Goal: Transaction & Acquisition: Purchase product/service

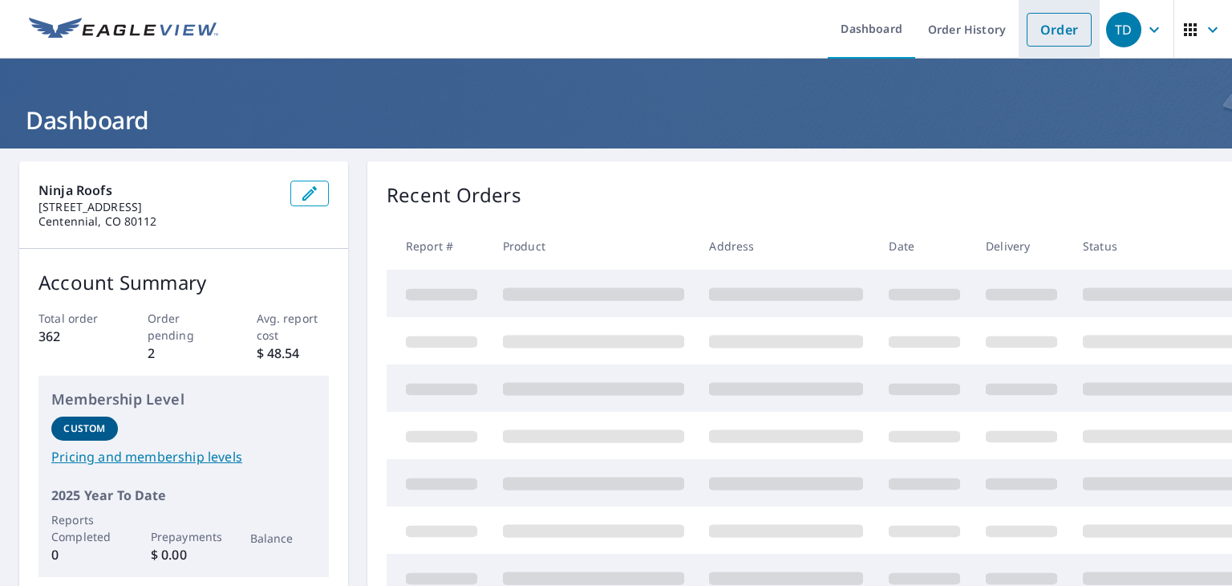
click at [1043, 32] on link "Order" at bounding box center [1059, 30] width 65 height 34
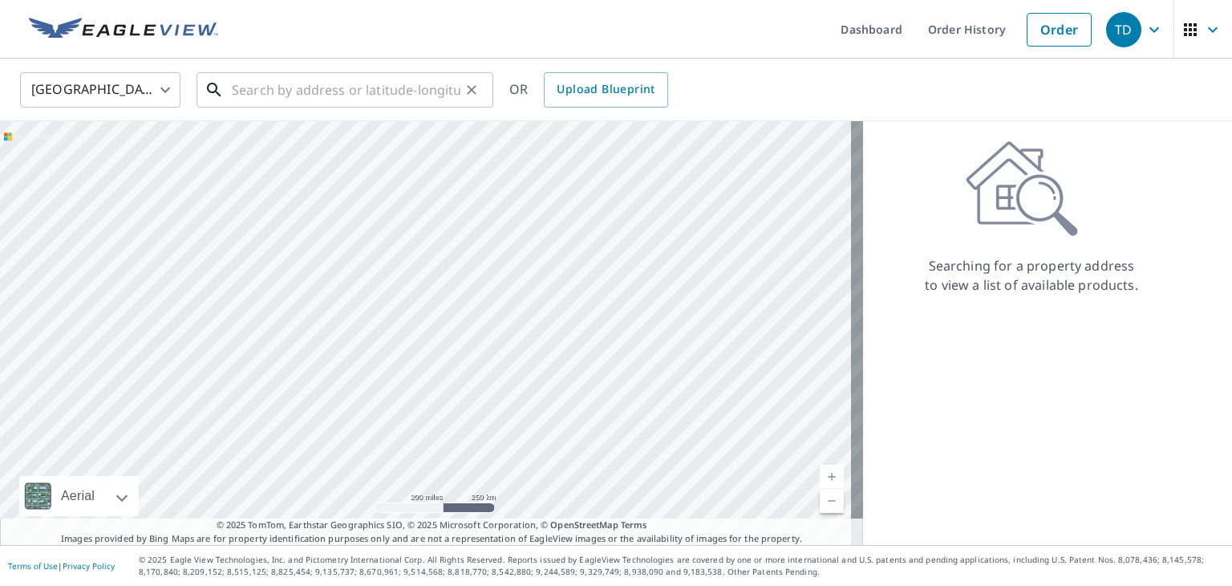
click at [237, 99] on input "text" at bounding box center [346, 89] width 229 height 45
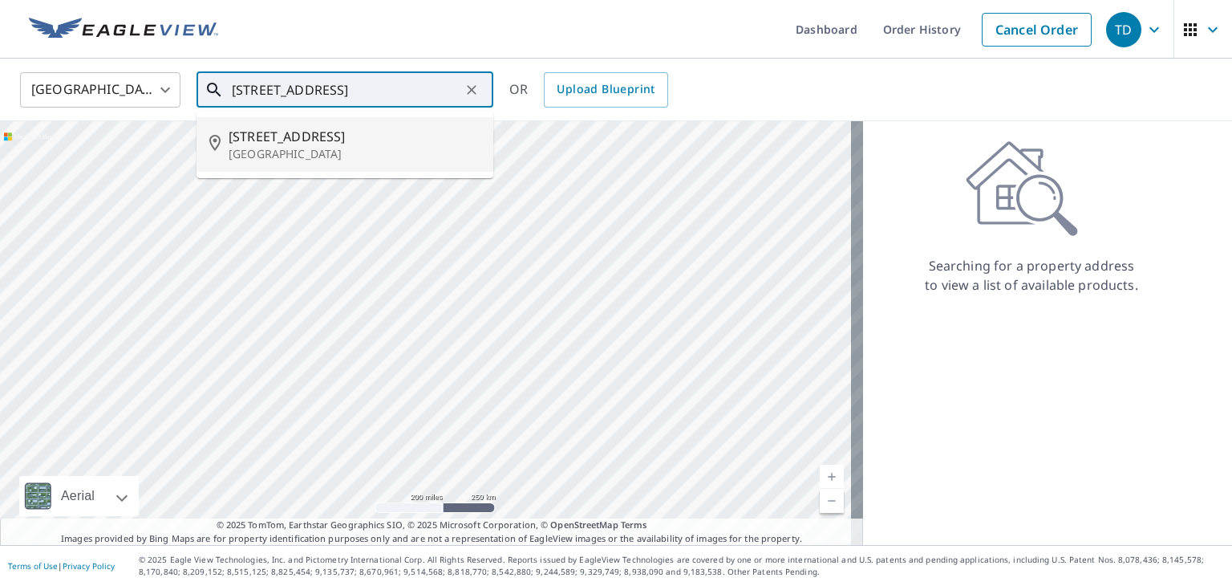
click at [267, 157] on p "[GEOGRAPHIC_DATA]" at bounding box center [355, 154] width 252 height 16
type input "[STREET_ADDRESS][PERSON_NAME]"
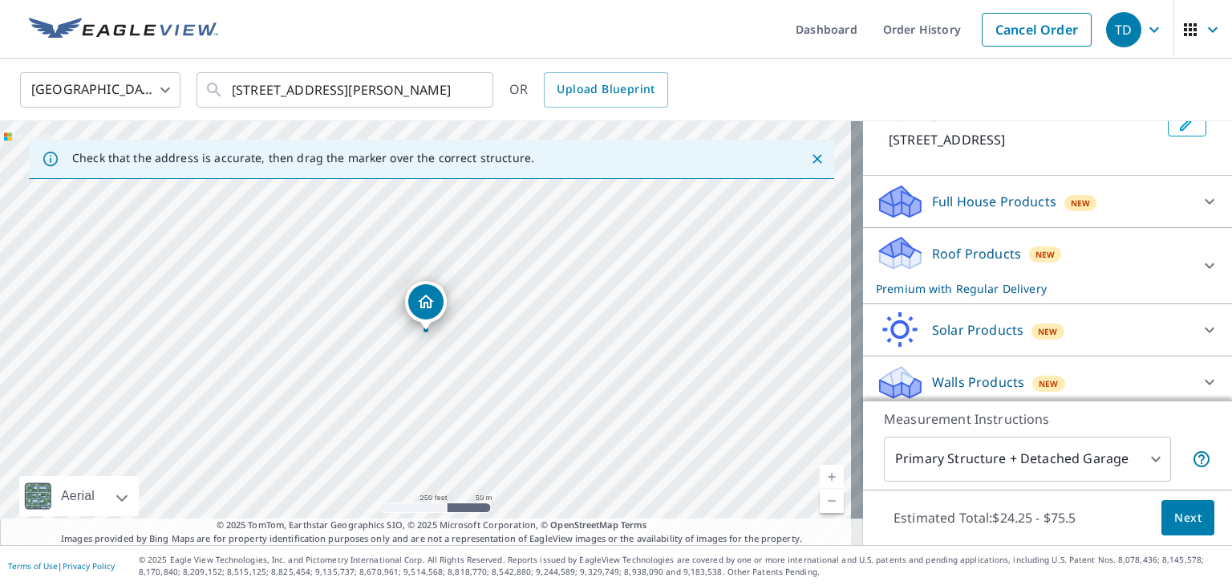
scroll to position [138, 0]
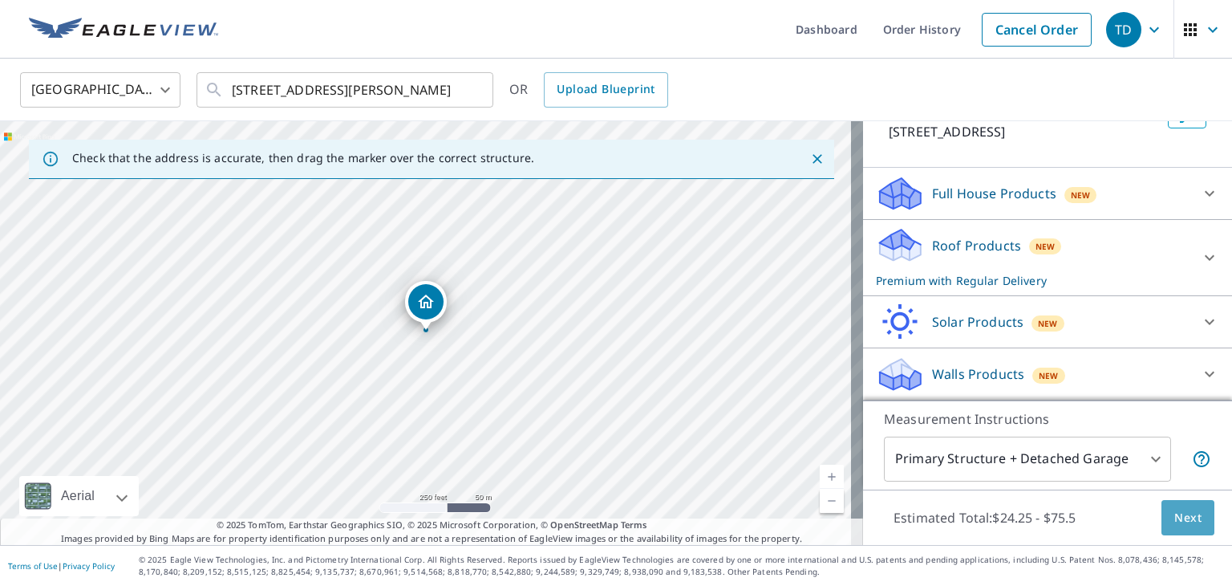
click at [1179, 525] on span "Next" at bounding box center [1187, 518] width 27 height 20
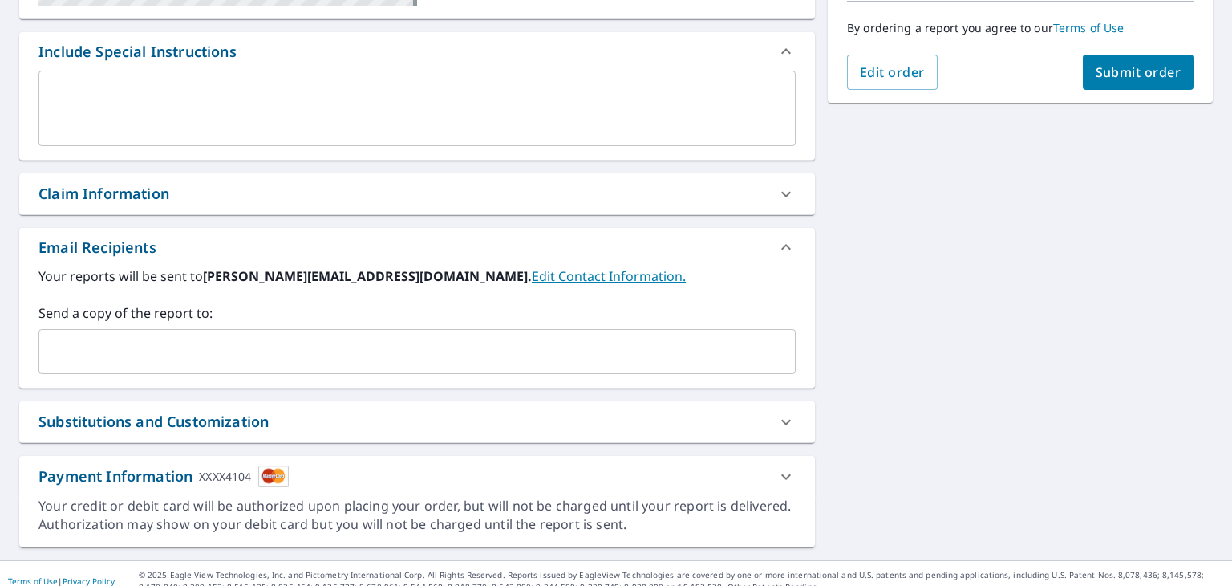
scroll to position [424, 0]
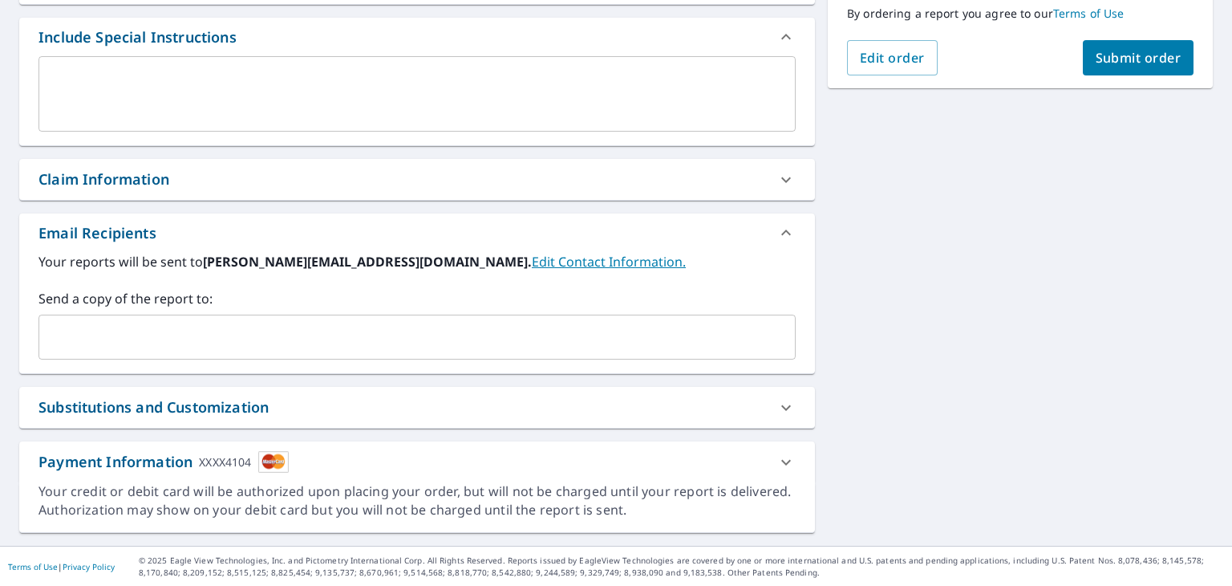
click at [73, 336] on input "text" at bounding box center [405, 337] width 719 height 30
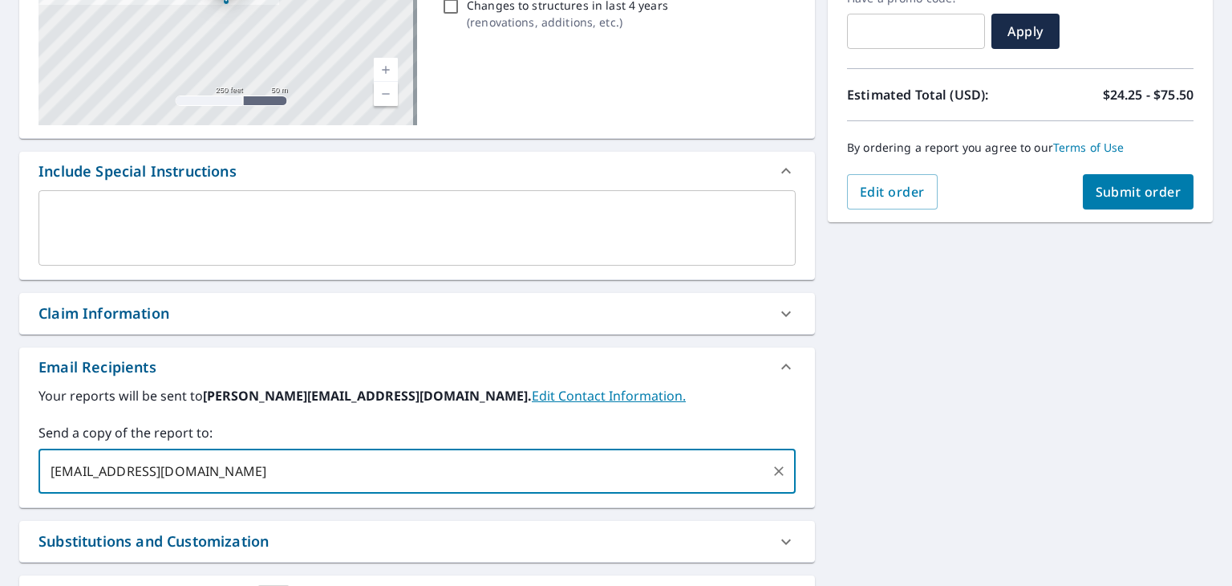
scroll to position [183, 0]
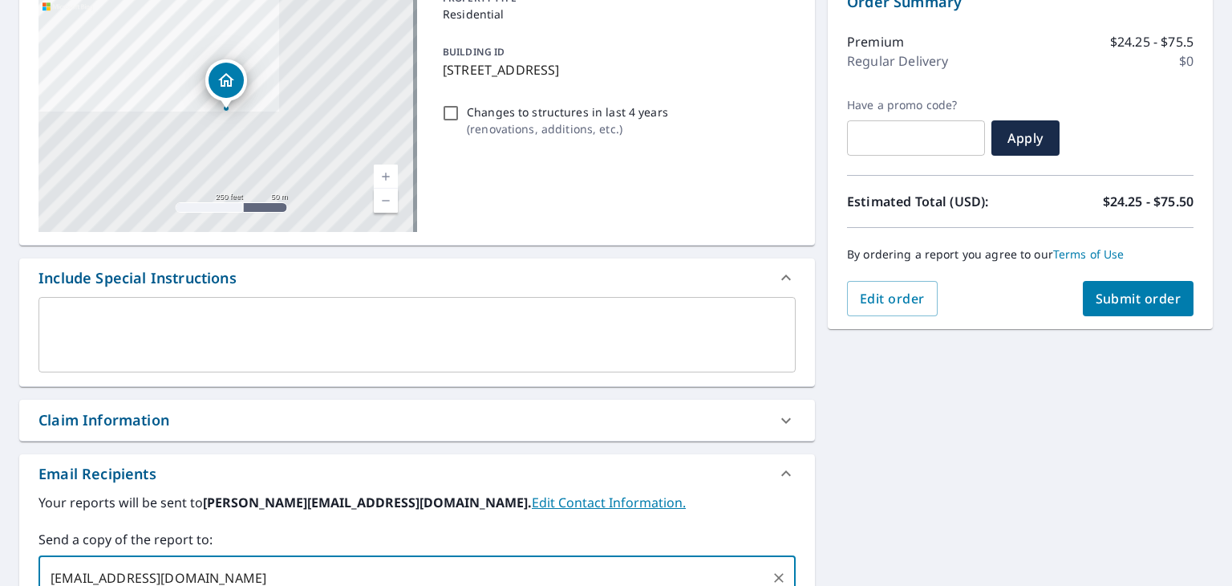
type input "[EMAIL_ADDRESS][DOMAIN_NAME]"
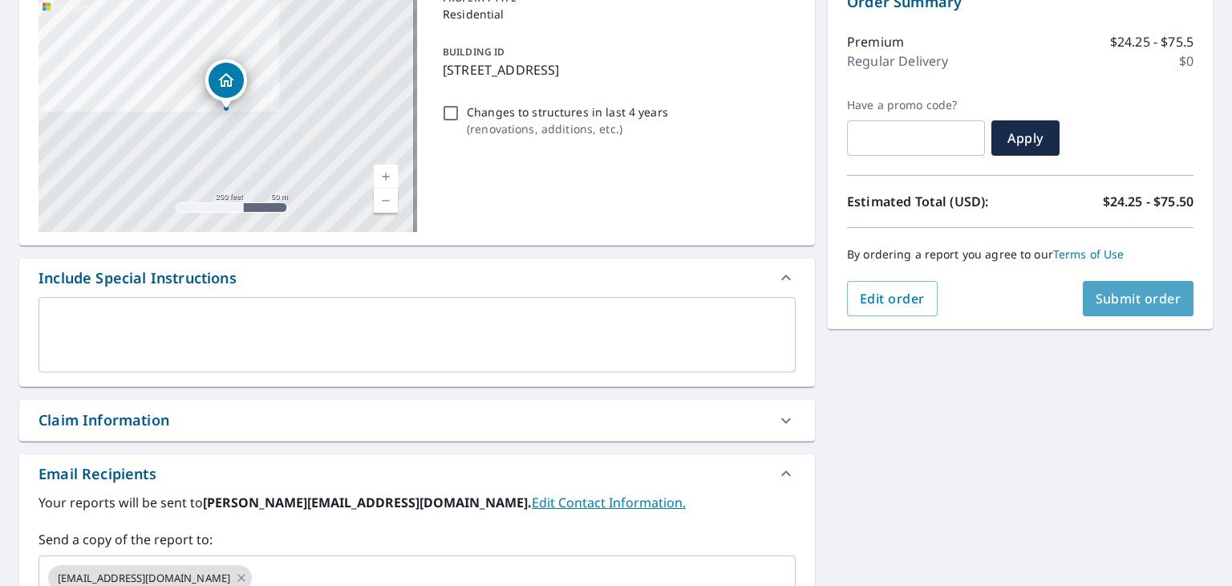
click at [1134, 292] on span "Submit order" at bounding box center [1139, 299] width 86 height 18
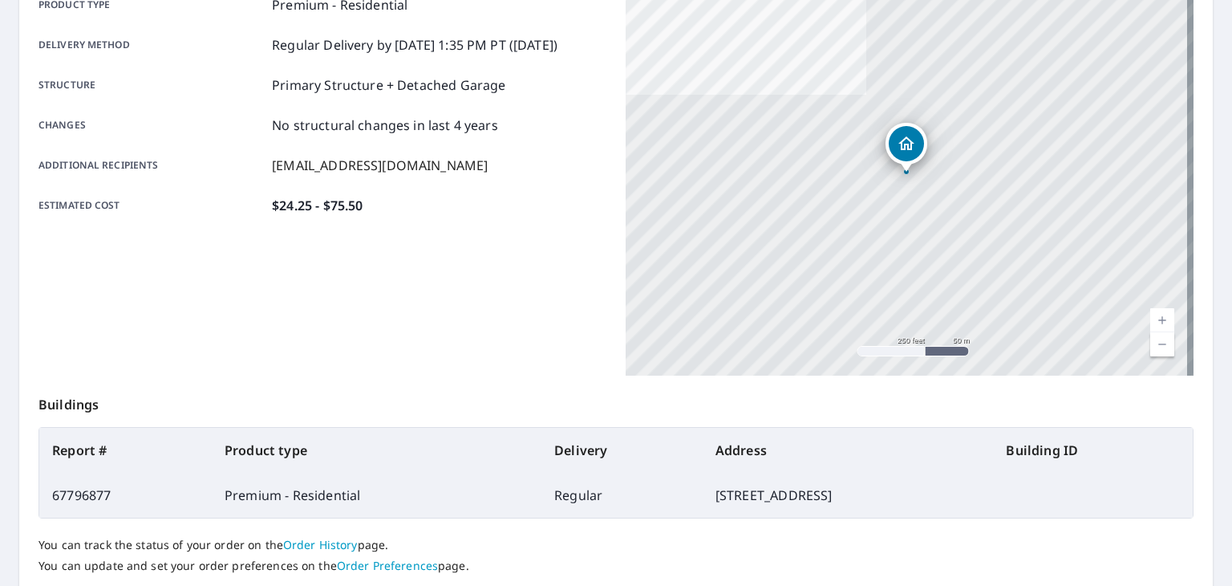
scroll to position [358, 0]
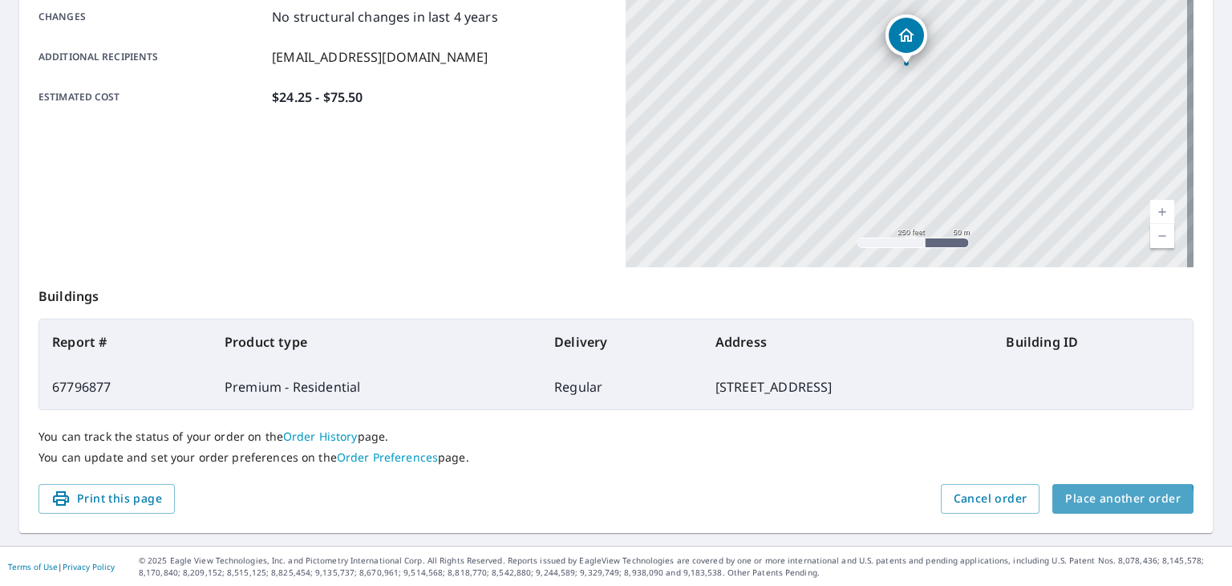
click at [1091, 504] on span "Place another order" at bounding box center [1123, 499] width 116 height 20
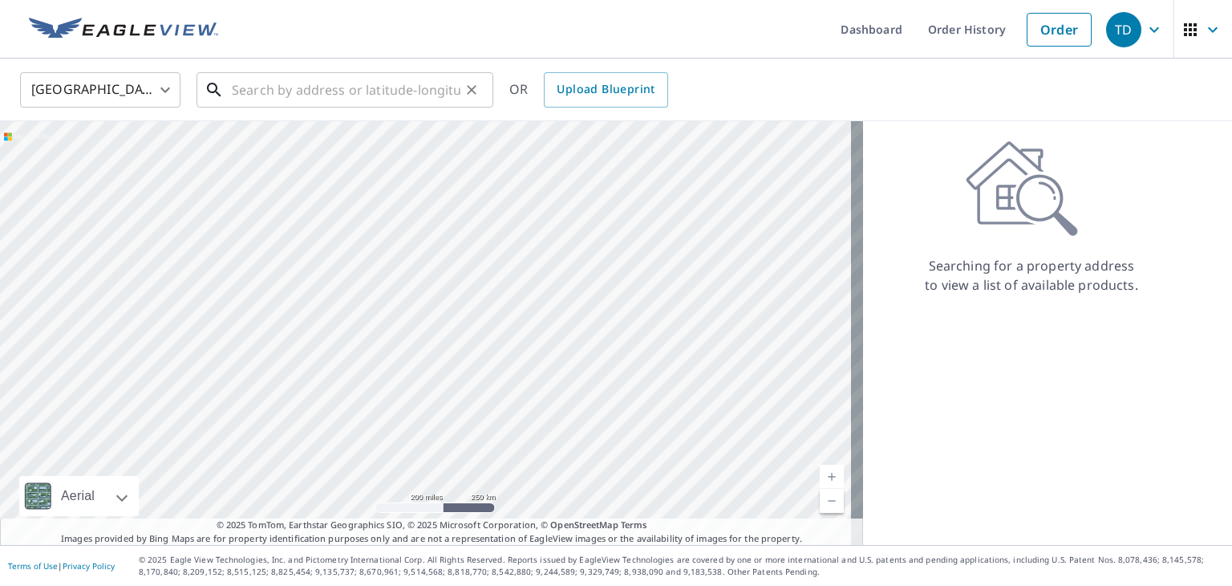
click at [234, 89] on input "text" at bounding box center [346, 89] width 229 height 45
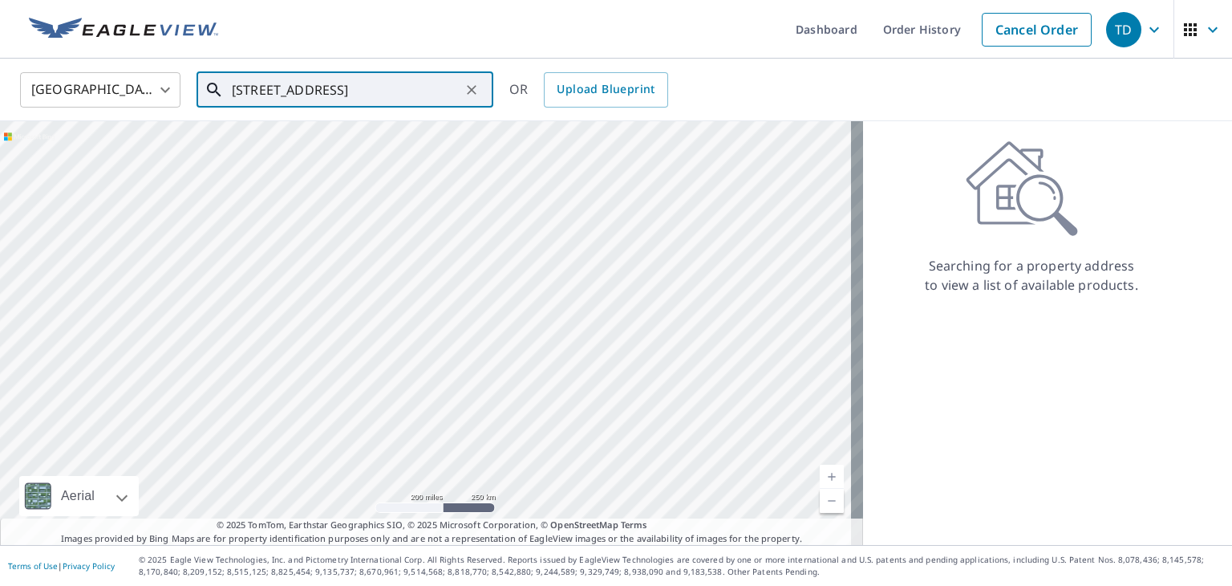
click at [308, 87] on input "[STREET_ADDRESS]" at bounding box center [346, 89] width 229 height 45
click at [367, 148] on p "[GEOGRAPHIC_DATA]" at bounding box center [355, 154] width 252 height 16
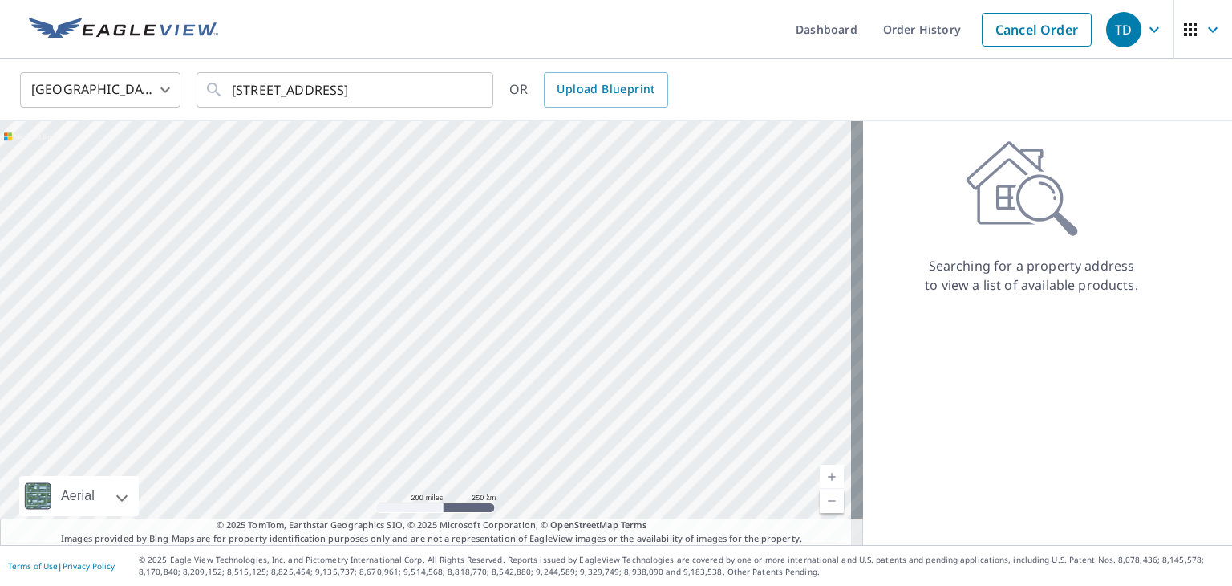
type input "[STREET_ADDRESS]"
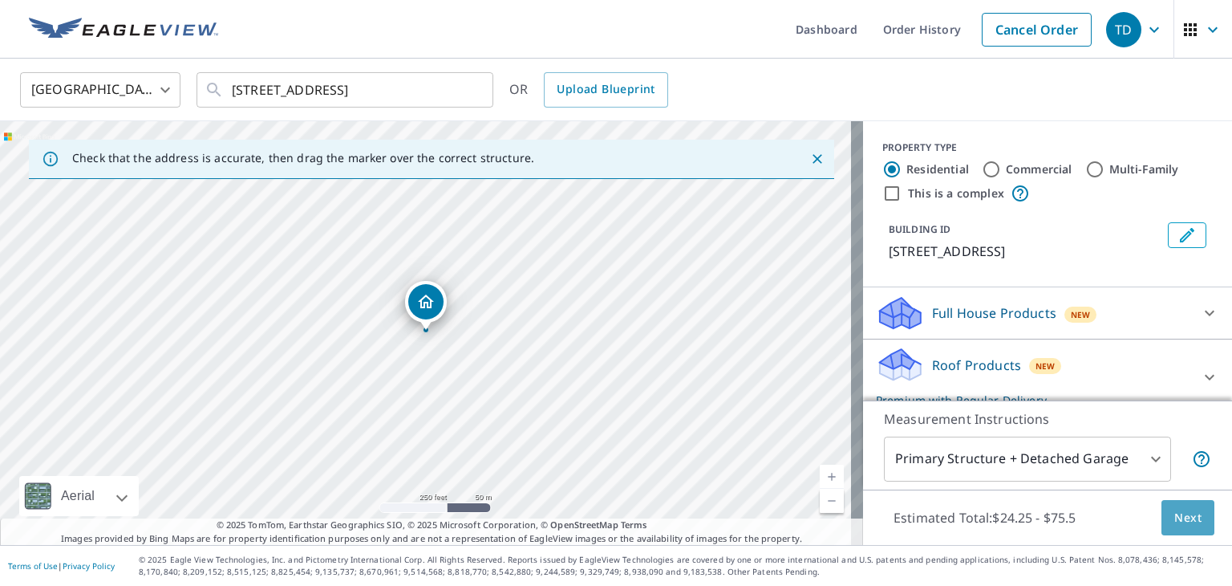
click at [1174, 514] on span "Next" at bounding box center [1187, 518] width 27 height 20
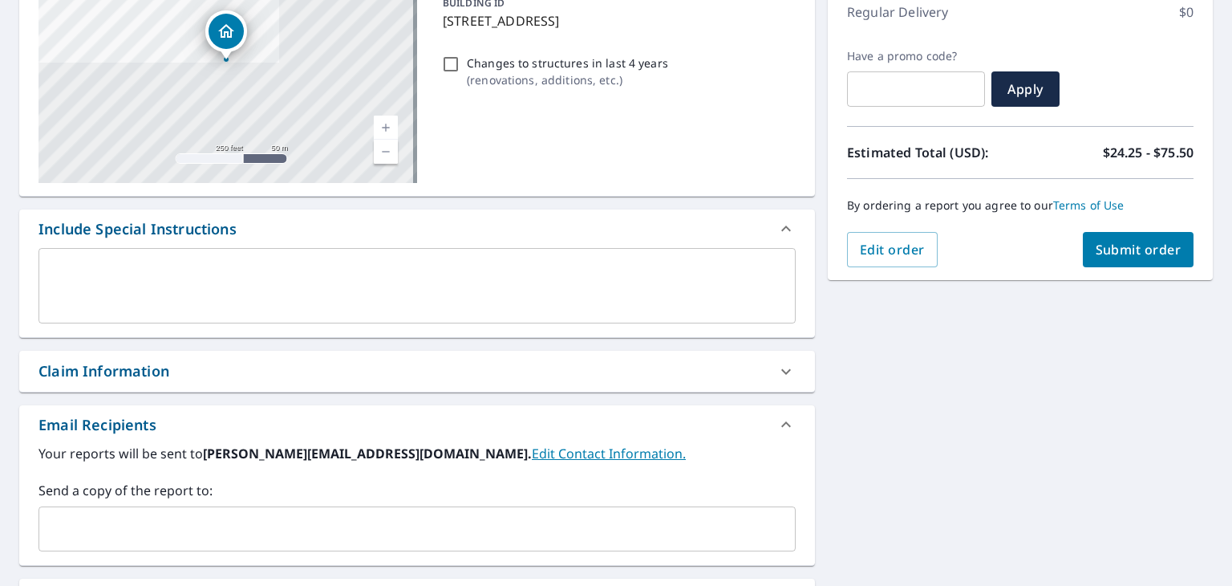
scroll to position [241, 0]
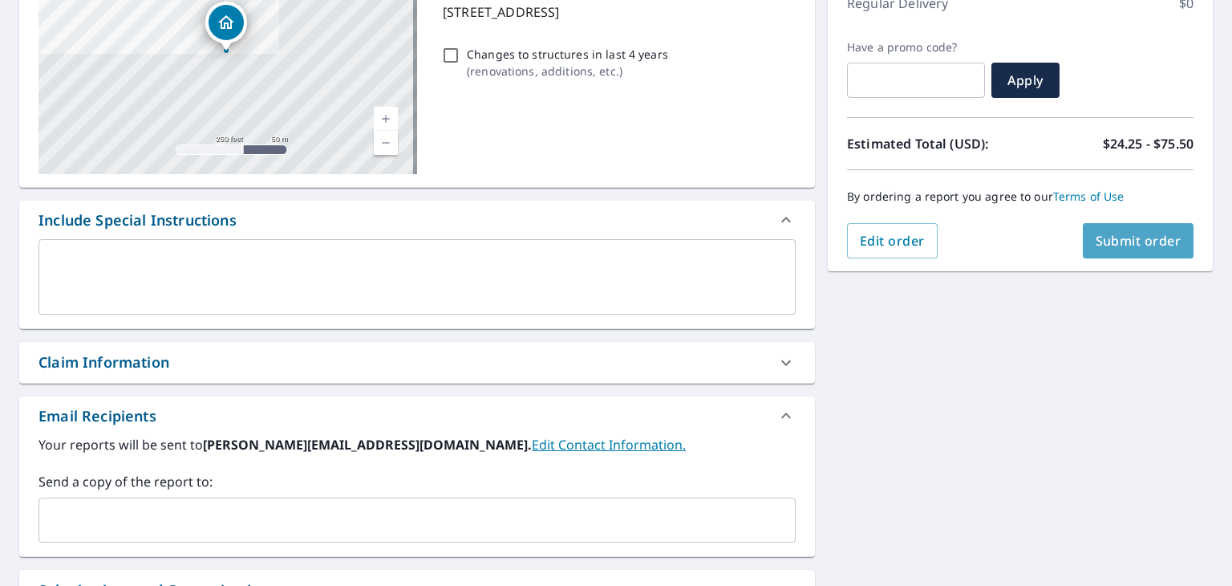
click at [1118, 236] on span "Submit order" at bounding box center [1139, 241] width 86 height 18
